Goal: Connect with others: Establish contact or relationships with other users

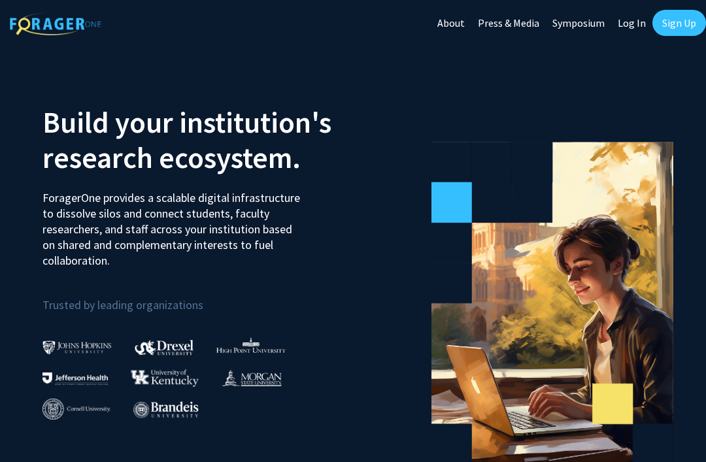
click at [667, 29] on link "Sign Up" at bounding box center [679, 23] width 54 height 26
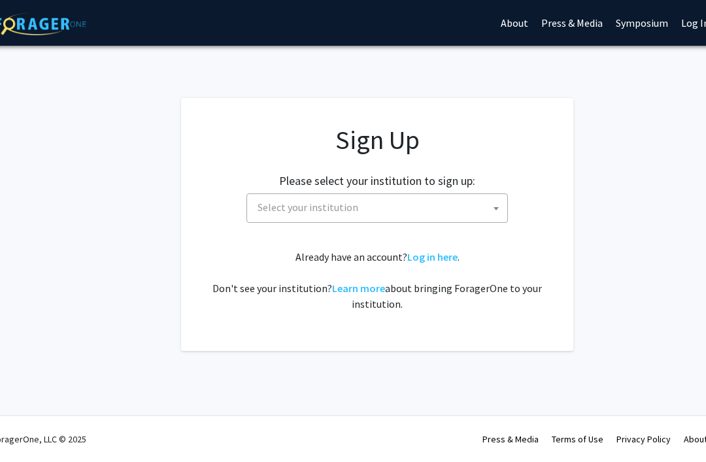
scroll to position [0, 78]
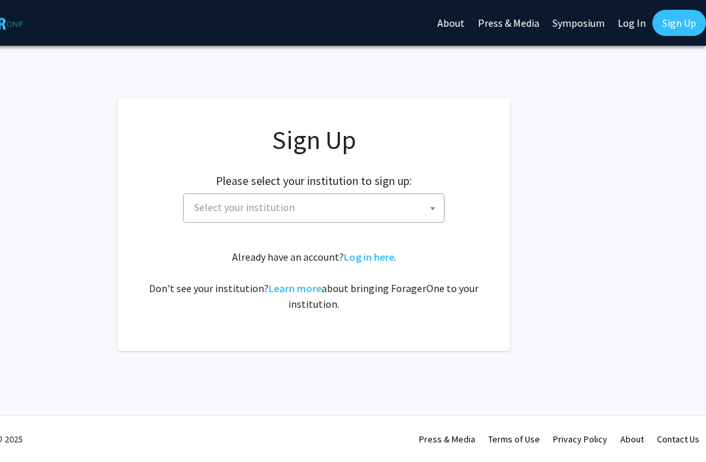
click at [619, 27] on link "Log In" at bounding box center [631, 23] width 41 height 46
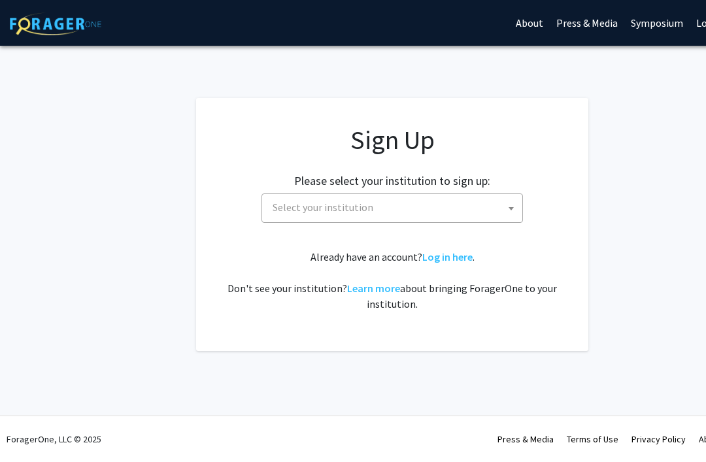
select select
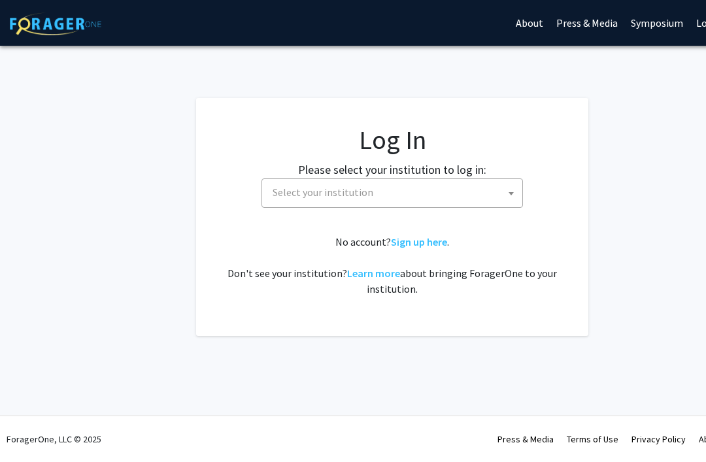
click at [493, 200] on span "Select your institution" at bounding box center [394, 192] width 255 height 27
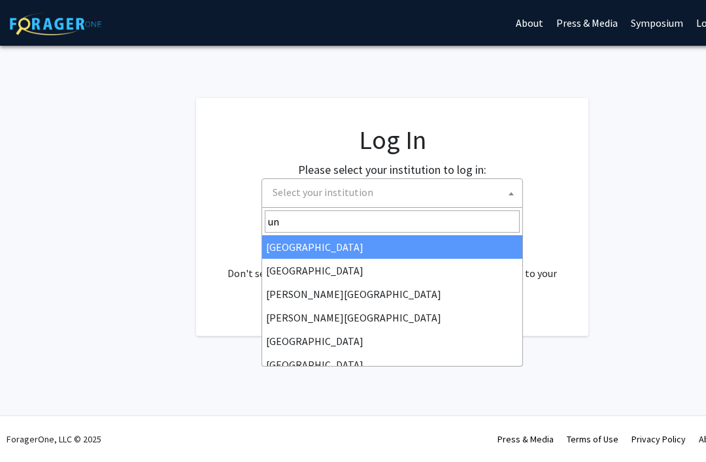
type input "u"
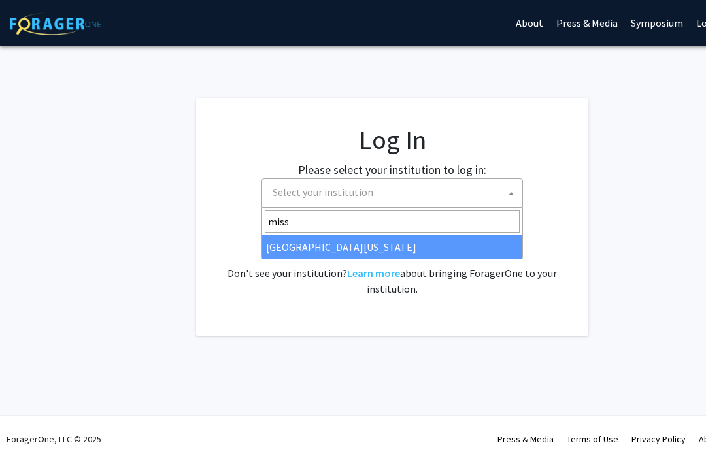
type input "misso"
select select "33"
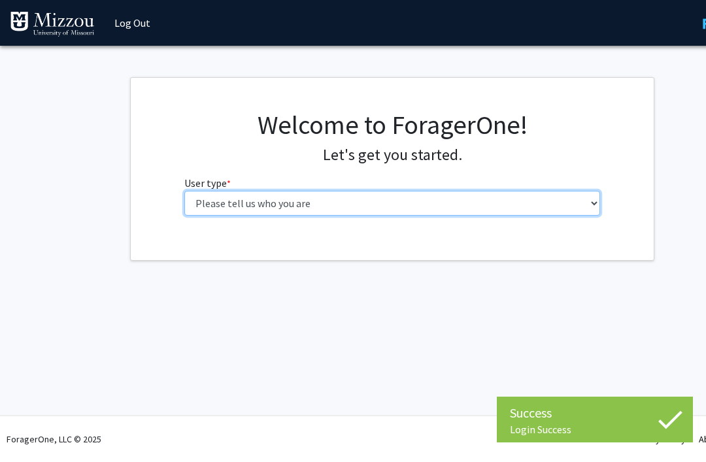
click at [545, 213] on select "Please tell us who you are Undergraduate Student Master's Student Doctoral Cand…" at bounding box center [392, 203] width 416 height 25
click at [548, 203] on select "Please tell us who you are Undergraduate Student Master's Student Doctoral Cand…" at bounding box center [392, 203] width 416 height 25
click at [543, 212] on select "Please tell us who you are Undergraduate Student Master's Student Doctoral Cand…" at bounding box center [392, 203] width 416 height 25
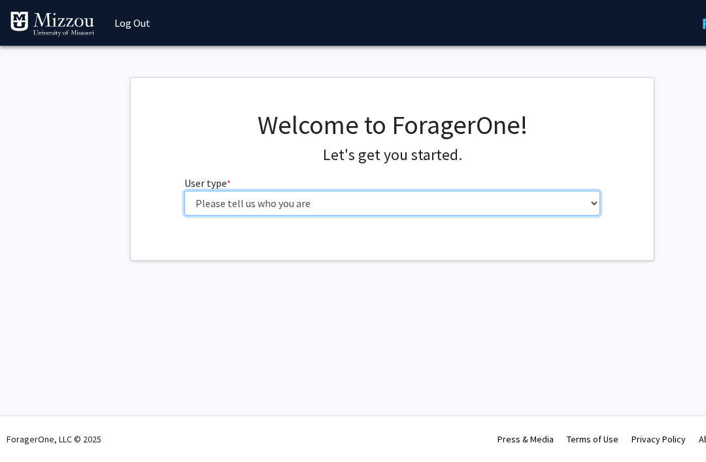
select select "1: undergrad"
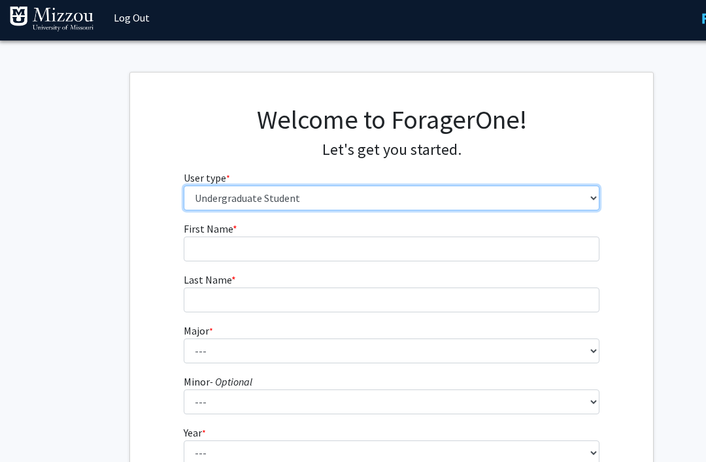
scroll to position [53, 0]
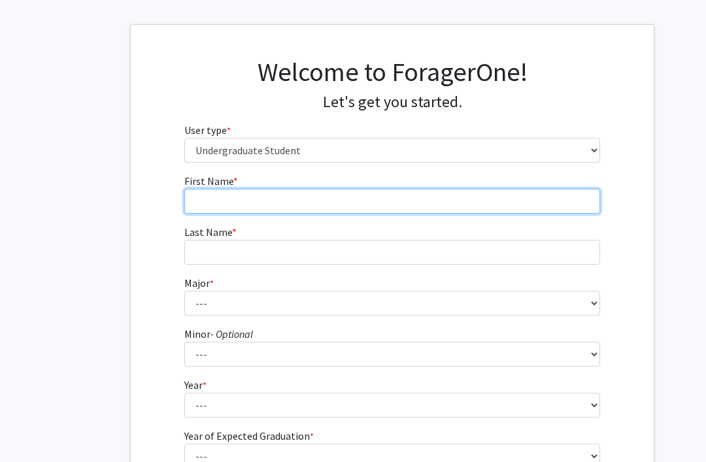
click at [479, 211] on input "First Name * required" at bounding box center [392, 201] width 416 height 25
type input "Jose"
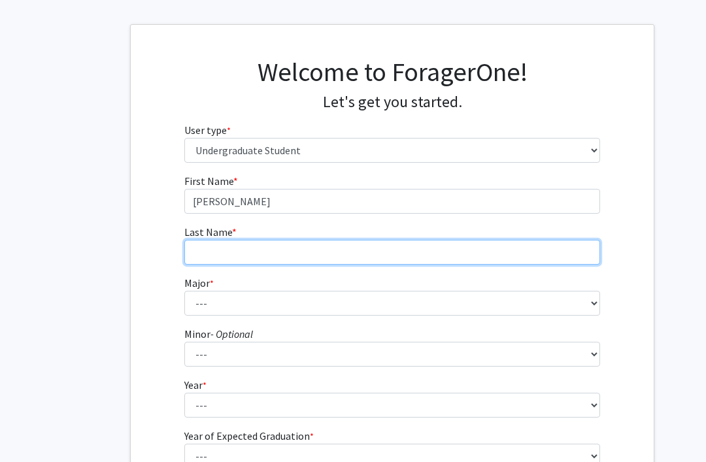
click at [295, 252] on input "Last Name * required" at bounding box center [392, 252] width 416 height 25
type input "Avitia"
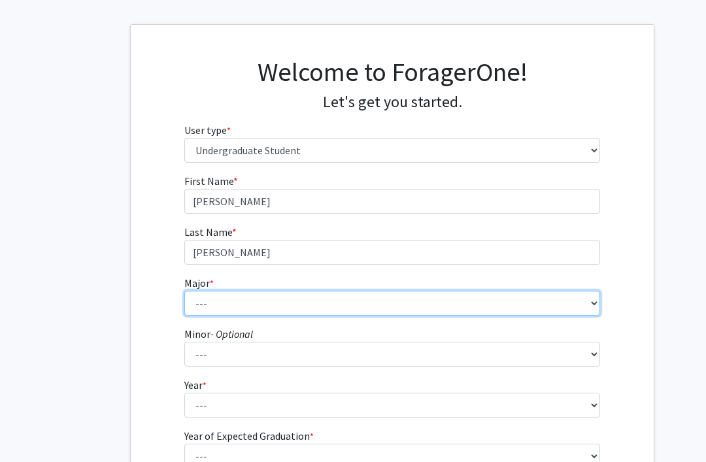
click at [333, 312] on select "--- Agribusiness Management Agricultural Education Agricultural Education: Comm…" at bounding box center [392, 303] width 416 height 25
select select "135: 2628"
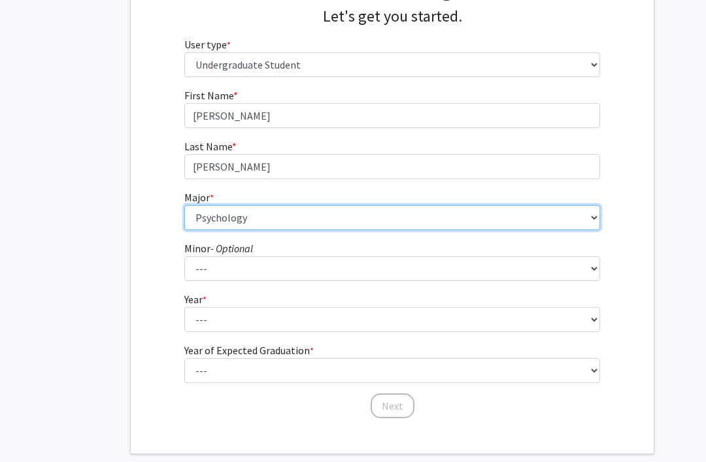
scroll to position [139, 0]
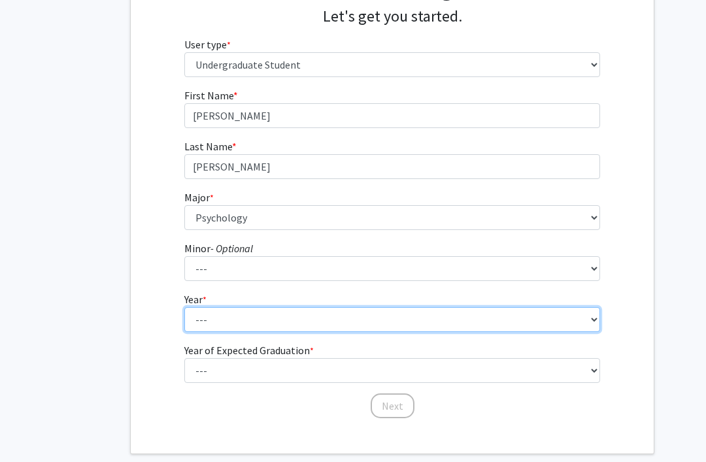
click at [391, 331] on select "--- First-year Sophomore Junior Senior Postbaccalaureate Certificate" at bounding box center [392, 319] width 416 height 25
select select "4: senior"
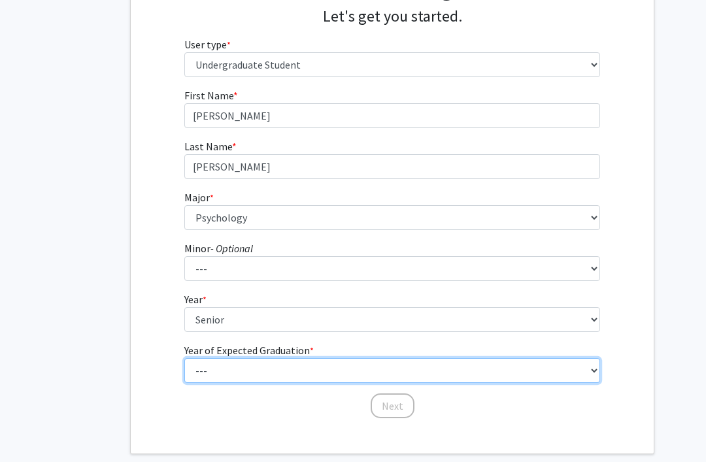
click at [393, 372] on select "--- 2025 2026 2027 2028 2029 2030 2031 2032 2033 2034" at bounding box center [392, 370] width 416 height 25
select select "2: 2026"
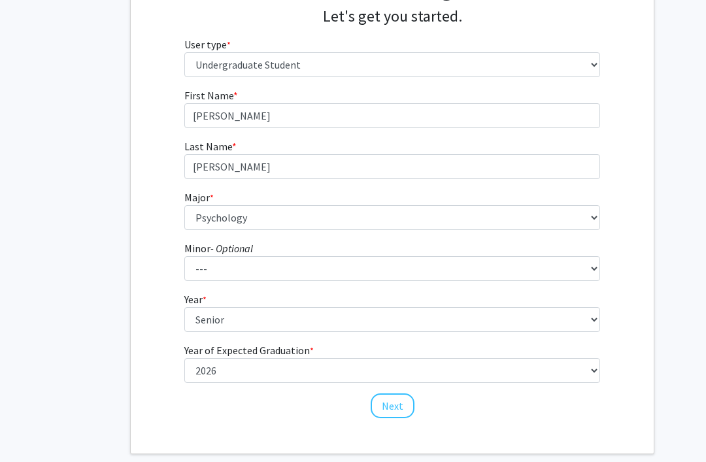
click at [391, 411] on button "Next" at bounding box center [393, 405] width 44 height 25
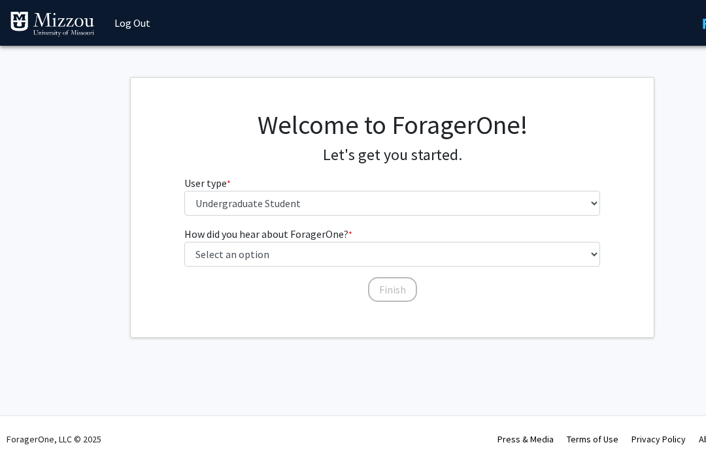
scroll to position [0, 0]
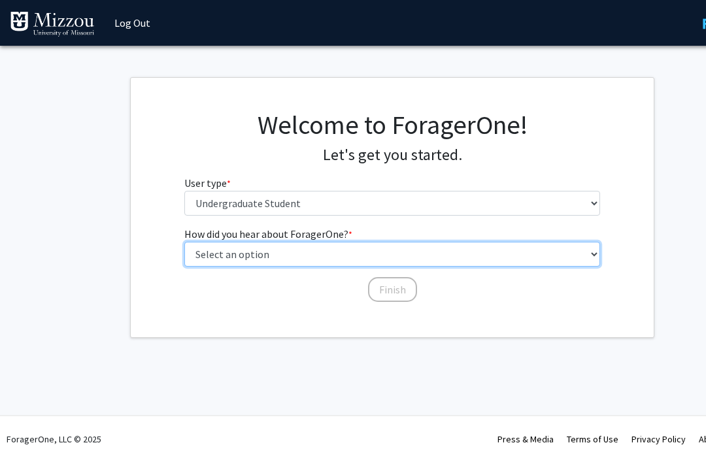
click at [512, 265] on select "Select an option Peer/student recommendation Faculty/staff recommendation Unive…" at bounding box center [392, 254] width 416 height 25
select select "2: faculty_recommendation"
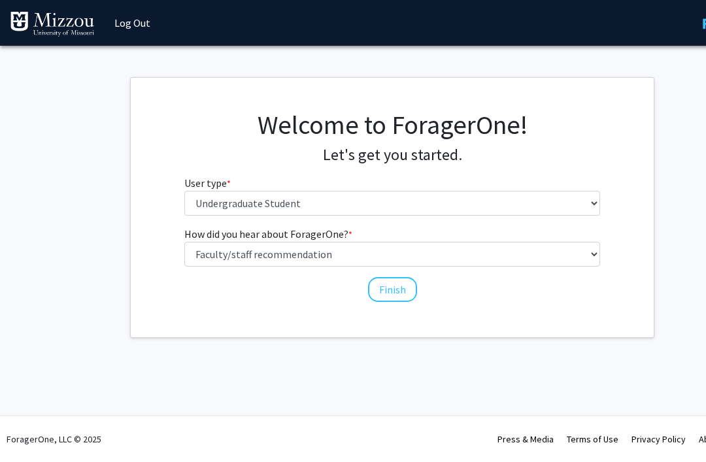
click at [395, 291] on button "Finish" at bounding box center [392, 289] width 49 height 25
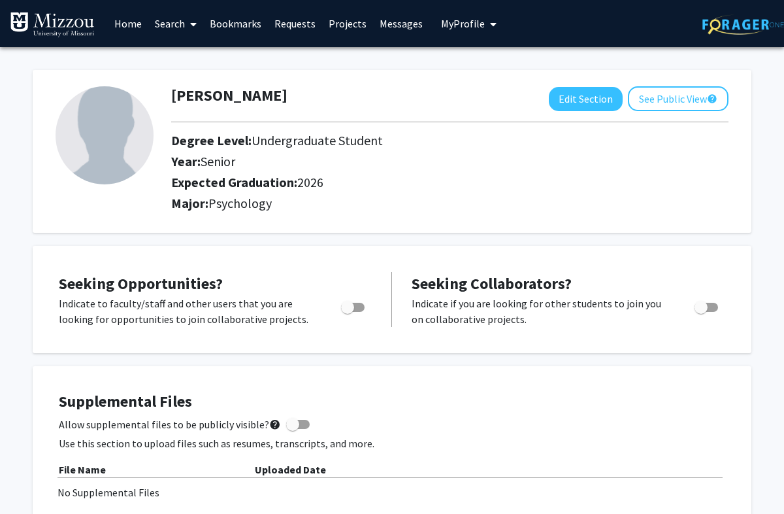
click at [178, 31] on link "Search" at bounding box center [175, 24] width 55 height 46
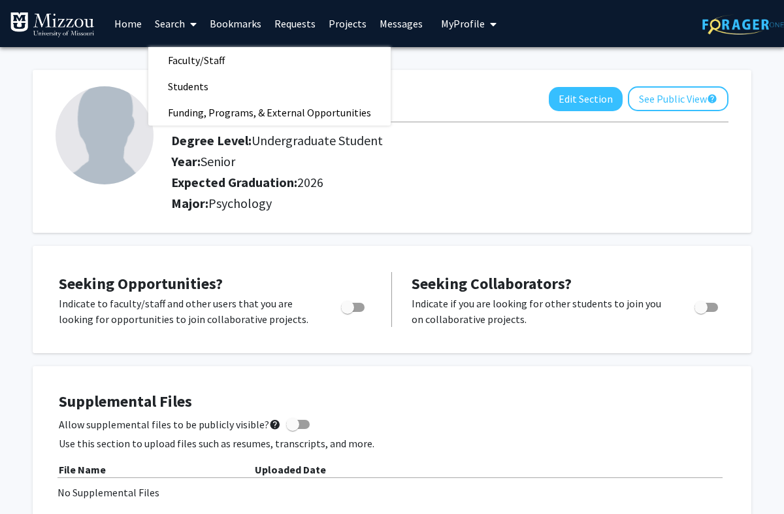
click at [210, 59] on span "Faculty/Staff" at bounding box center [196, 60] width 96 height 26
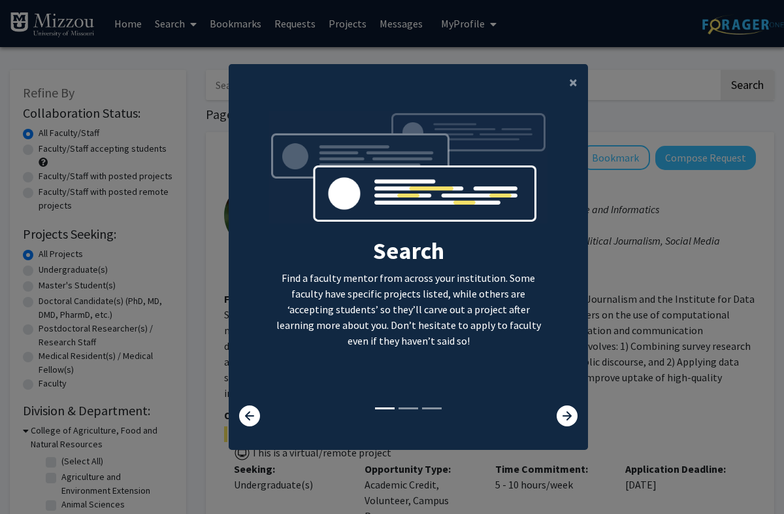
click at [563, 101] on button "×" at bounding box center [573, 82] width 29 height 37
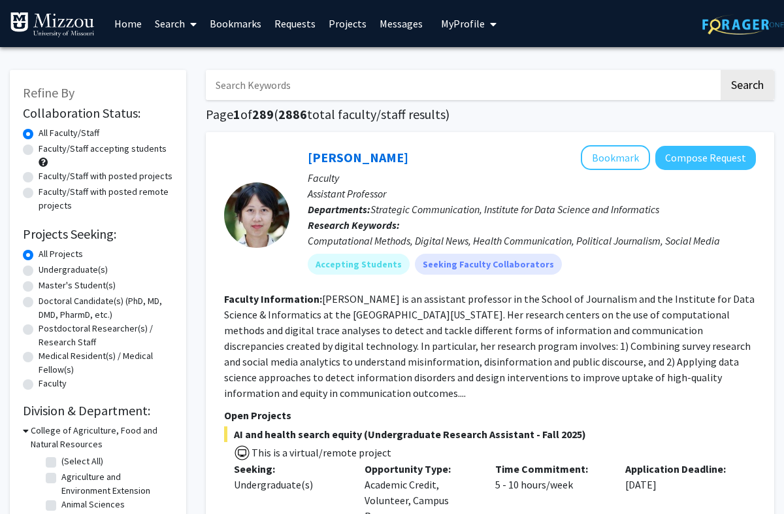
click at [227, 85] on input "Search Keywords" at bounding box center [462, 85] width 513 height 30
type input "ellis"
click at [705, 84] on button "Search" at bounding box center [748, 85] width 54 height 30
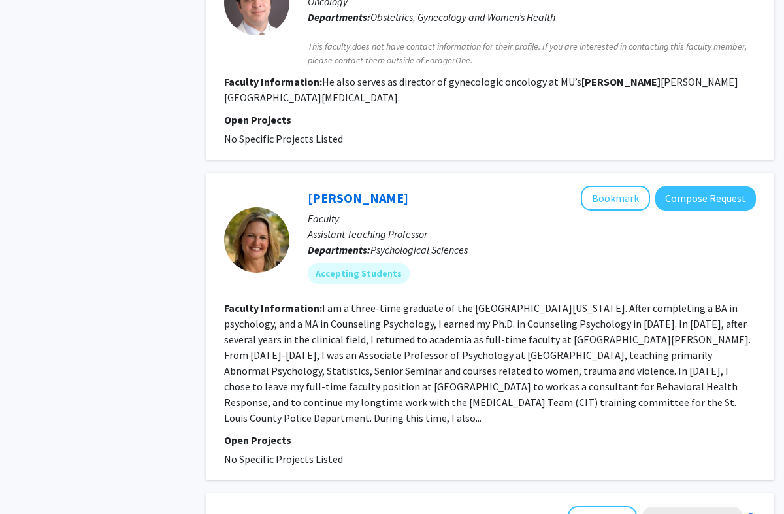
scroll to position [851, 0]
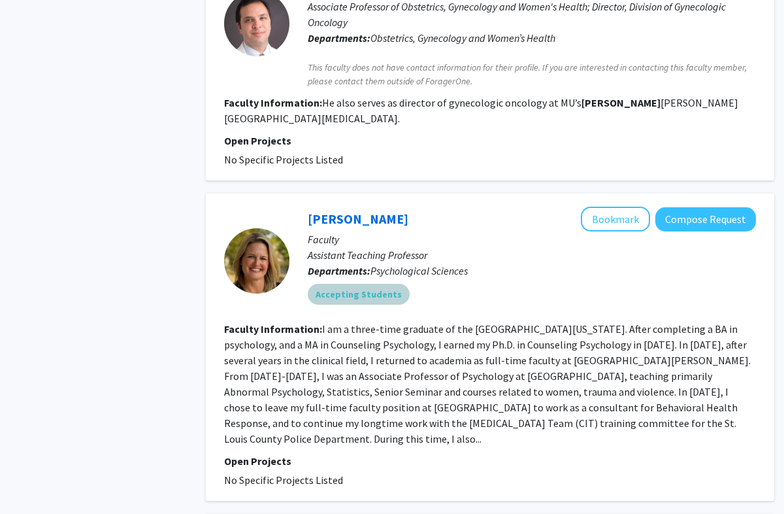
click at [573, 281] on div "Accepting Students" at bounding box center [532, 294] width 454 height 26
click at [578, 281] on div "Accepting Students" at bounding box center [532, 294] width 454 height 26
click at [386, 210] on link "Carrie Ellis-Kalton" at bounding box center [358, 218] width 101 height 16
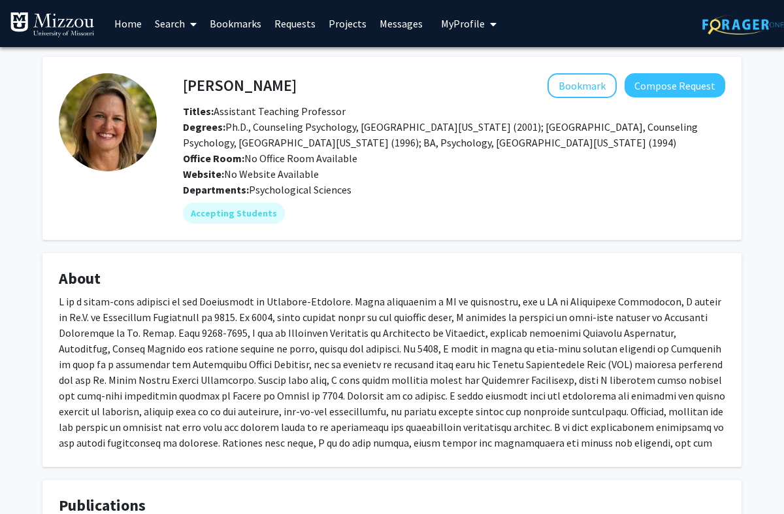
click at [705, 247] on div "Carrie Ellis-Kalton Bookmark Compose Request Titles: Assistant Teaching Profess…" at bounding box center [392, 402] width 784 height 710
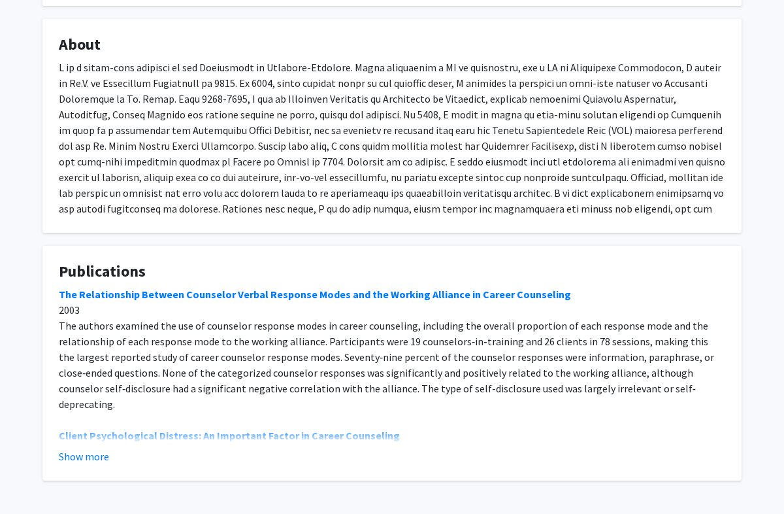
scroll to position [233, 0]
click at [90, 461] on button "Show more" at bounding box center [84, 457] width 50 height 16
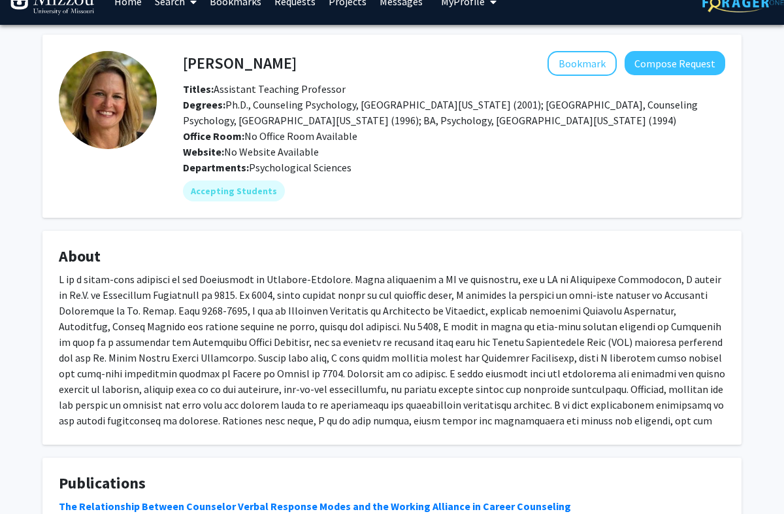
scroll to position [0, 0]
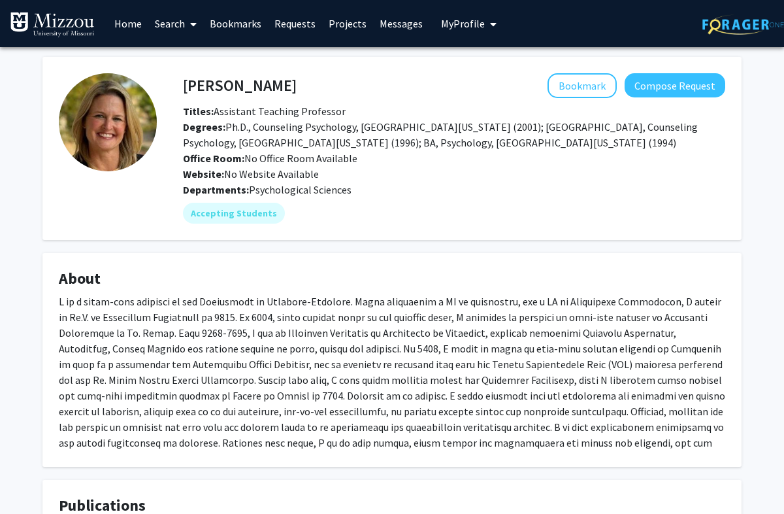
click at [678, 94] on button "Compose Request" at bounding box center [675, 85] width 101 height 24
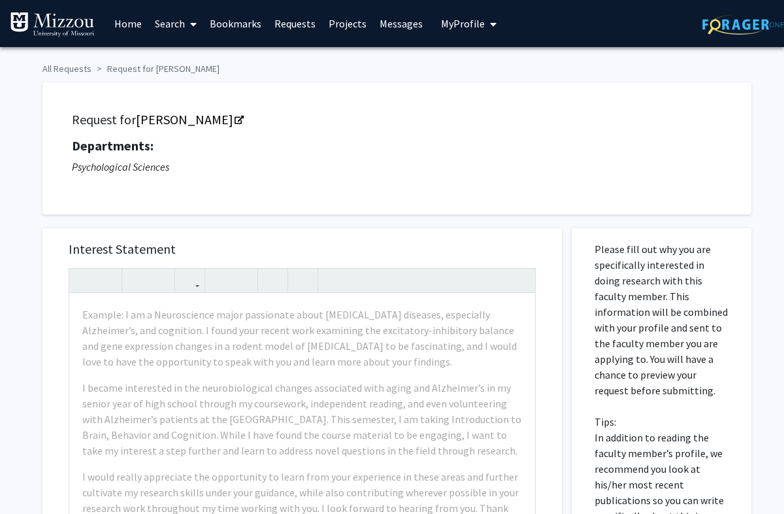
click at [195, 180] on div "Request for Carrie Ellis-Kalton Departments: Psychological Sciences" at bounding box center [397, 148] width 676 height 99
click at [241, 111] on link "Carrie Ellis-Kalton" at bounding box center [189, 119] width 107 height 16
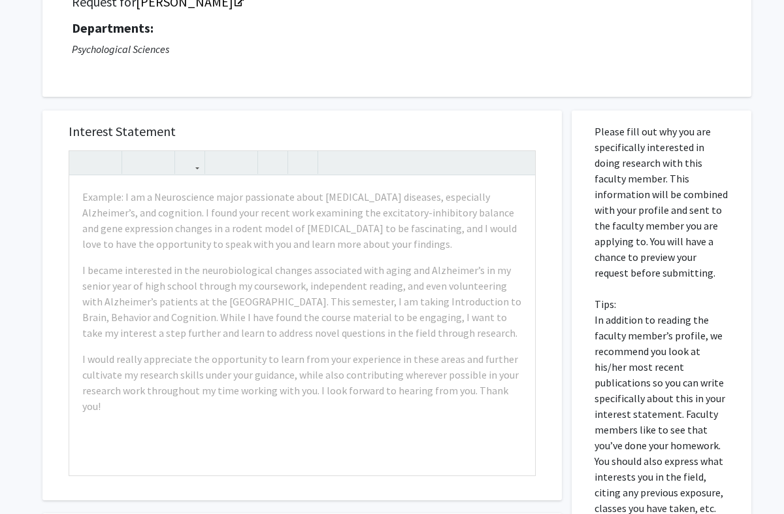
scroll to position [120, 0]
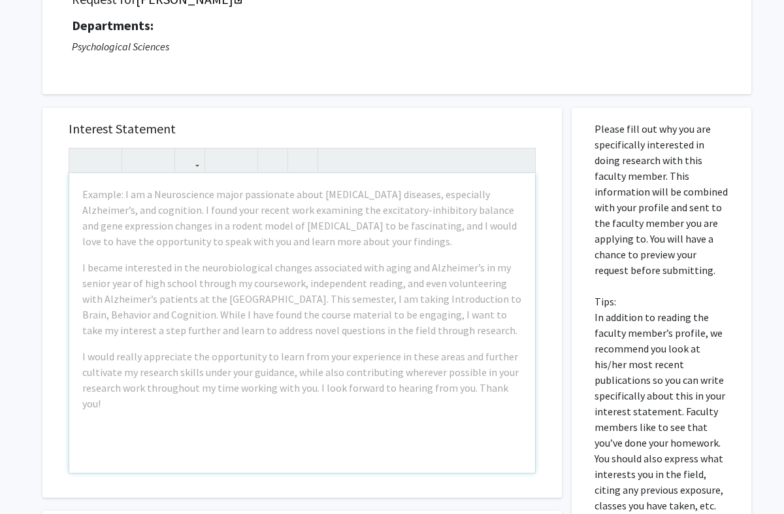
click at [436, 256] on div "Example: I am a Neuroscience major passionate about neurodegenerative diseases,…" at bounding box center [302, 322] width 466 height 299
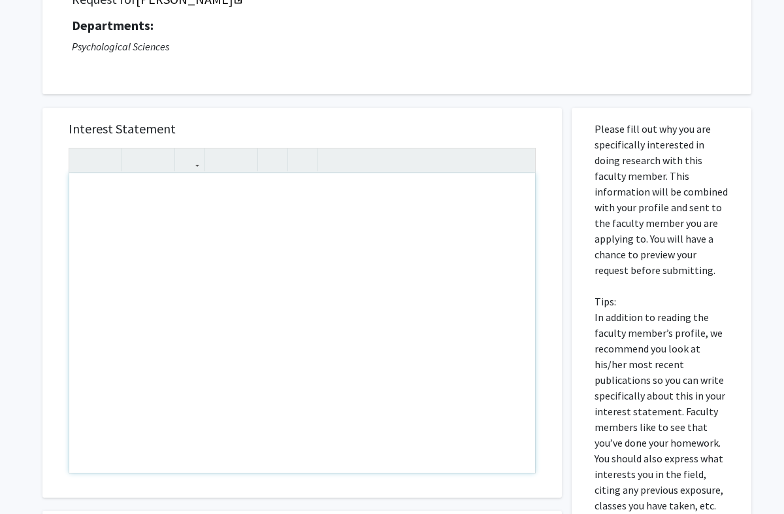
scroll to position [0, 0]
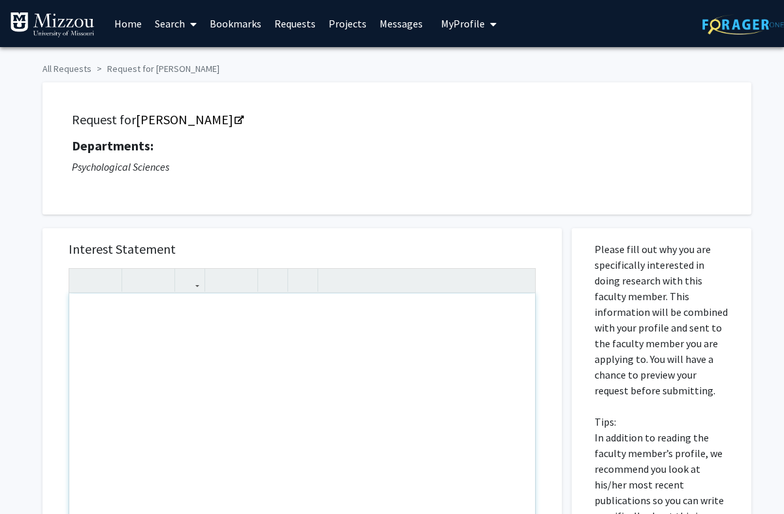
click at [266, 318] on div "Note to users with screen readers: Please press Alt+0 or Option+0 to deactivate…" at bounding box center [302, 442] width 466 height 299
type textarea "M"
click at [97, 309] on div "Hi, Dr. Kalton" at bounding box center [302, 442] width 466 height 299
click at [144, 310] on div "Hi Dr. Kalton" at bounding box center [302, 442] width 466 height 299
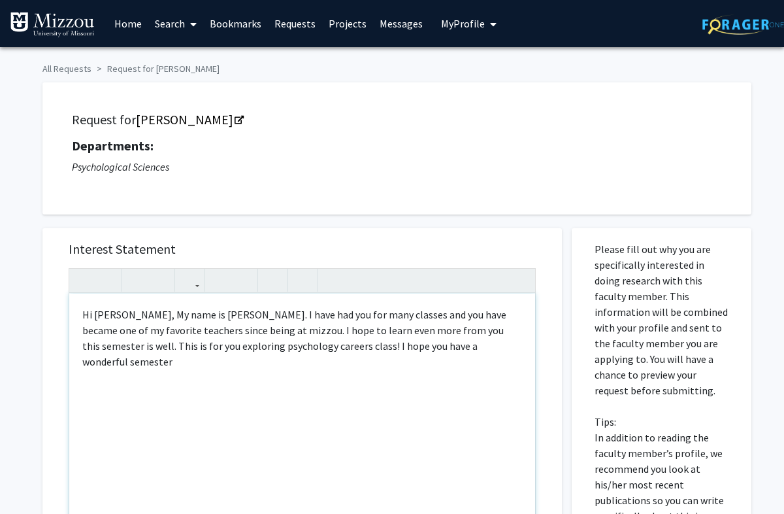
type textarea "Hi Dr. Kalton, My name is Joey Avitia. I have had you for many classes and you …"
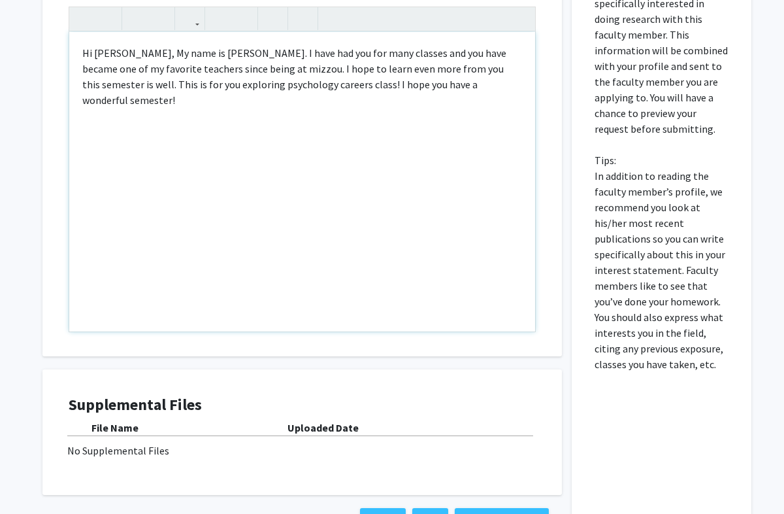
scroll to position [268, 0]
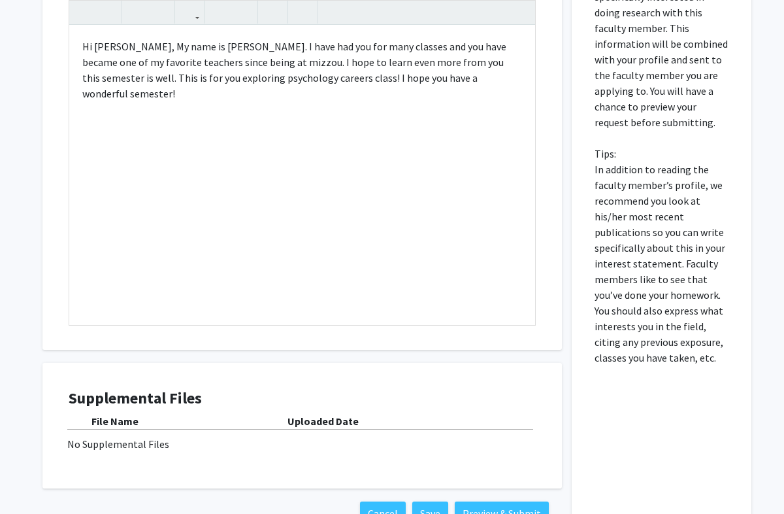
click at [486, 461] on button "Preview & Submit" at bounding box center [502, 513] width 94 height 24
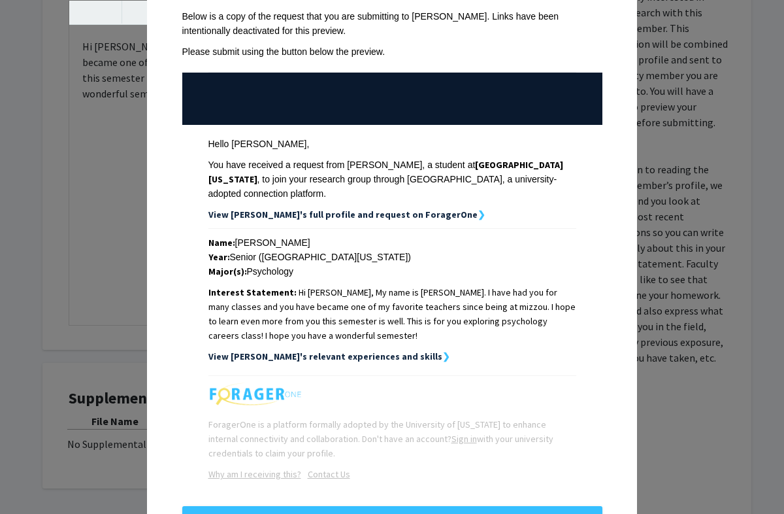
scroll to position [72, 0]
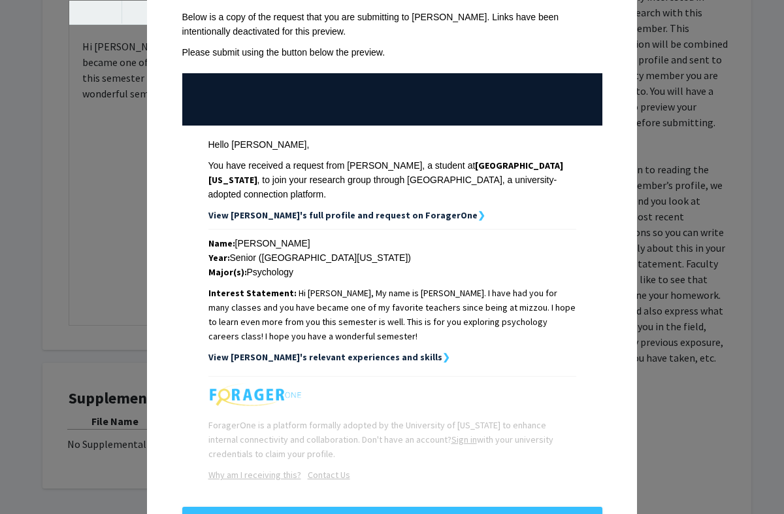
click at [503, 461] on button "Submit" at bounding box center [392, 518] width 420 height 24
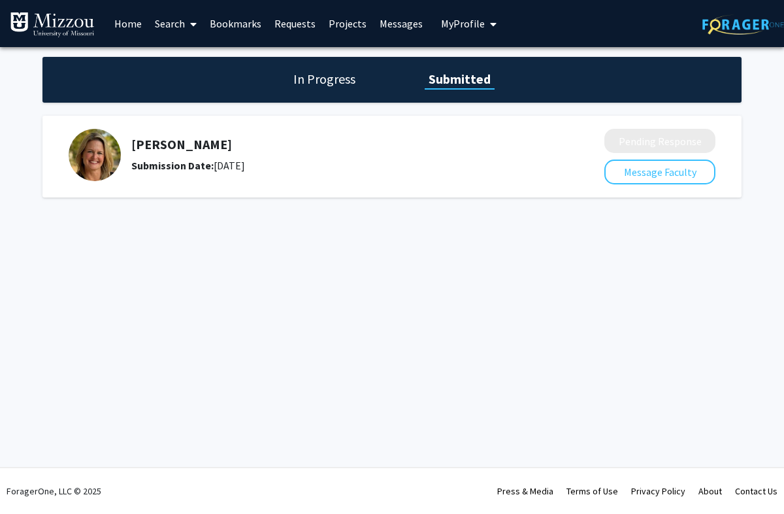
click at [493, 33] on button "My Profile" at bounding box center [468, 23] width 63 height 47
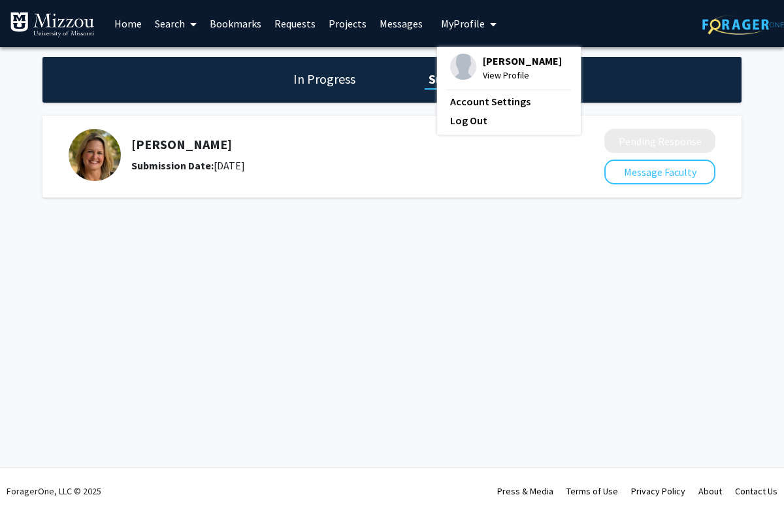
click at [491, 73] on span "View Profile" at bounding box center [522, 75] width 79 height 14
